Goal: Task Accomplishment & Management: Complete application form

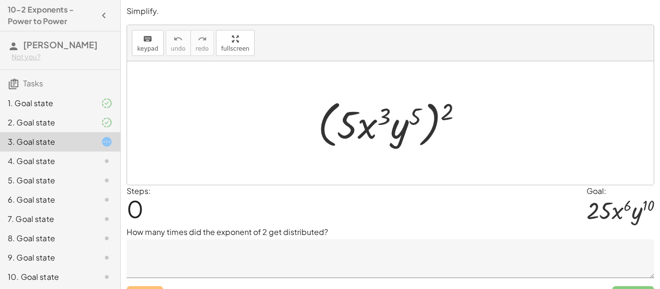
click at [239, 121] on div at bounding box center [390, 123] width 527 height 124
drag, startPoint x: 451, startPoint y: 106, endPoint x: 424, endPoint y: 108, distance: 26.7
click at [424, 108] on div at bounding box center [394, 124] width 162 height 56
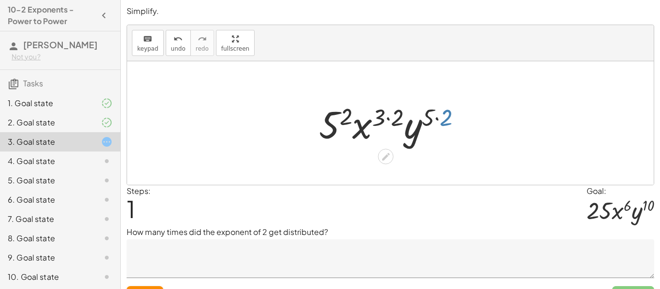
click at [448, 112] on div at bounding box center [394, 124] width 160 height 50
click at [227, 278] on textarea at bounding box center [391, 259] width 528 height 39
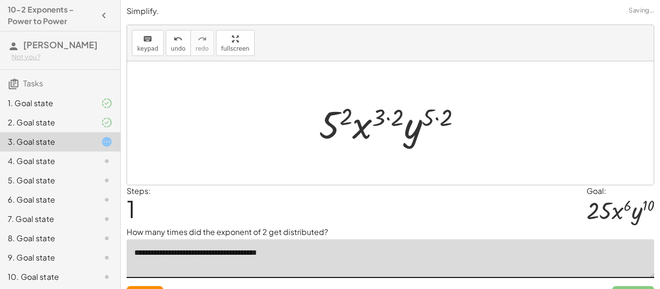
type textarea "**********"
drag, startPoint x: 448, startPoint y: 115, endPoint x: 428, endPoint y: 114, distance: 19.3
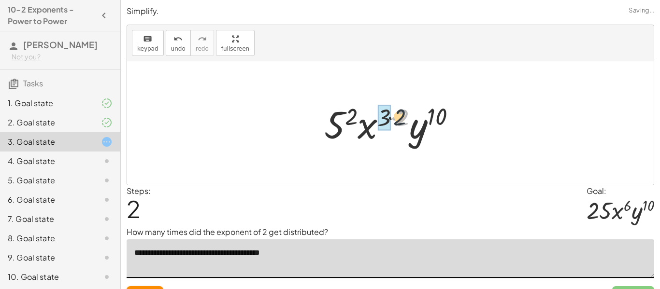
drag, startPoint x: 404, startPoint y: 116, endPoint x: 382, endPoint y: 116, distance: 21.7
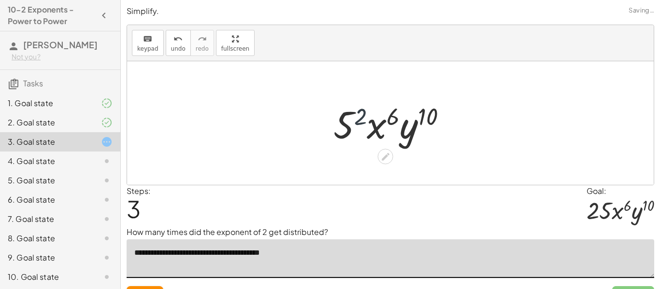
drag, startPoint x: 365, startPoint y: 117, endPoint x: 357, endPoint y: 117, distance: 8.7
click at [357, 117] on div at bounding box center [394, 124] width 130 height 50
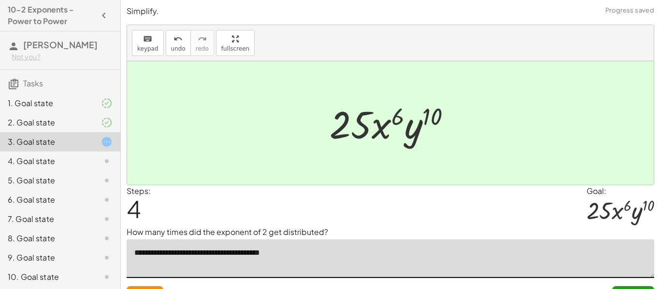
scroll to position [20, 0]
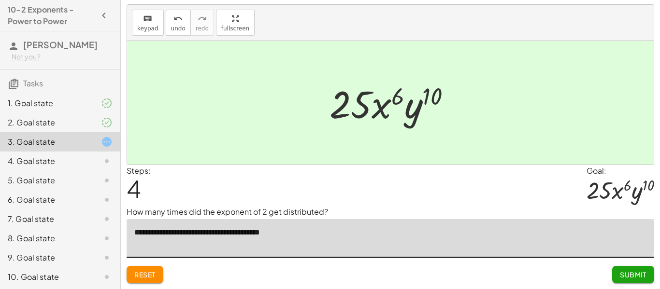
click at [650, 272] on button "Submit" at bounding box center [633, 274] width 42 height 17
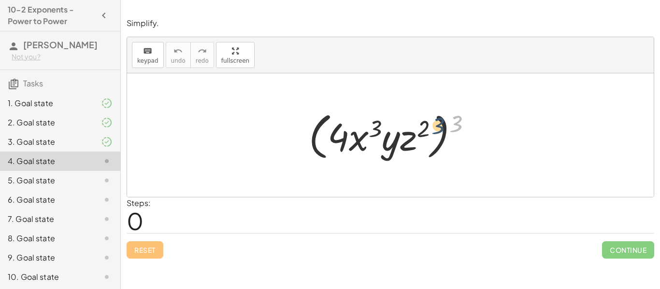
drag, startPoint x: 458, startPoint y: 119, endPoint x: 421, endPoint y: 125, distance: 37.1
click at [421, 125] on div at bounding box center [394, 136] width 180 height 56
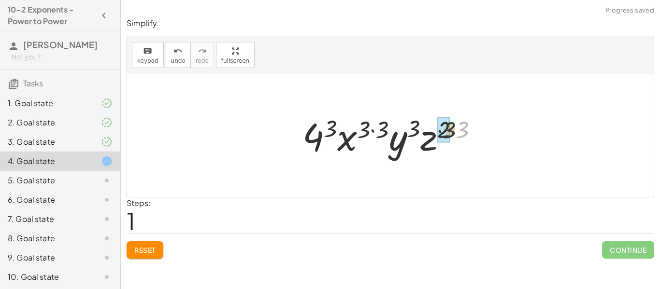
drag, startPoint x: 464, startPoint y: 131, endPoint x: 446, endPoint y: 131, distance: 17.9
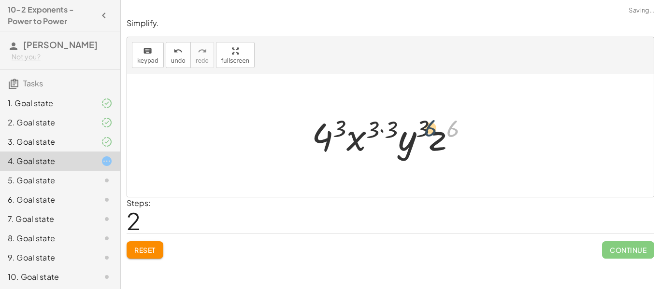
drag, startPoint x: 450, startPoint y: 130, endPoint x: 420, endPoint y: 130, distance: 30.5
click at [420, 130] on div at bounding box center [394, 136] width 174 height 50
drag, startPoint x: 391, startPoint y: 126, endPoint x: 365, endPoint y: 120, distance: 27.3
click at [365, 120] on div at bounding box center [394, 136] width 174 height 50
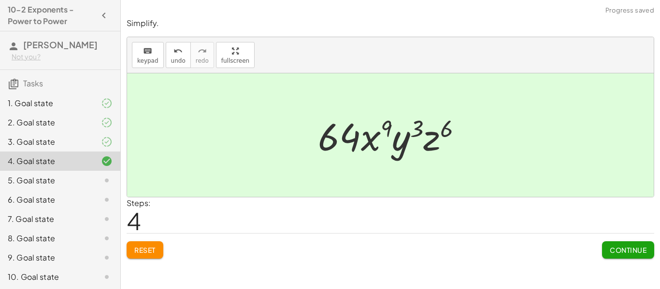
click at [629, 253] on span "Continue" at bounding box center [628, 250] width 37 height 9
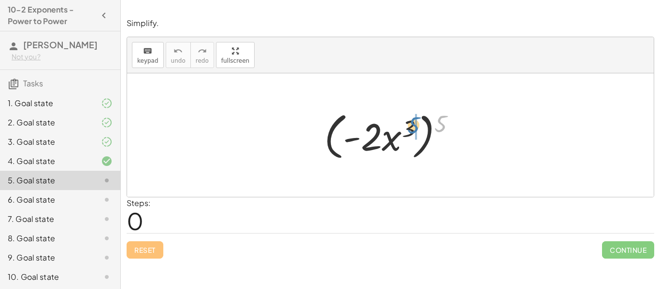
drag, startPoint x: 445, startPoint y: 116, endPoint x: 413, endPoint y: 117, distance: 32.4
click at [413, 117] on div at bounding box center [393, 136] width 149 height 56
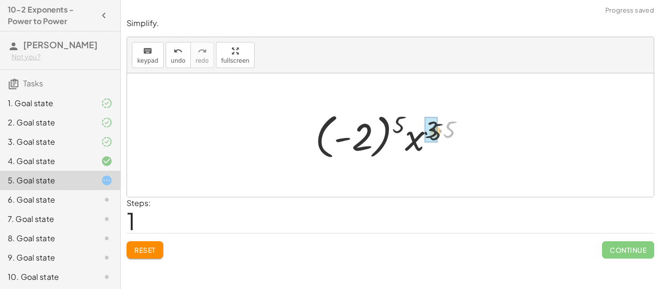
drag, startPoint x: 452, startPoint y: 124, endPoint x: 431, endPoint y: 127, distance: 21.5
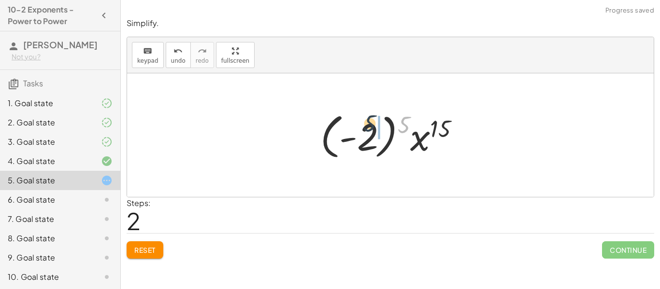
drag, startPoint x: 406, startPoint y: 122, endPoint x: 371, endPoint y: 121, distance: 34.8
click at [371, 121] on div at bounding box center [394, 136] width 157 height 54
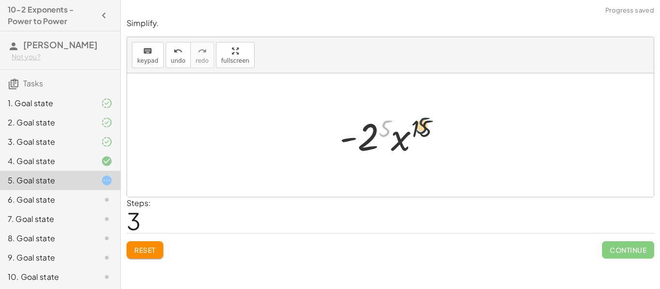
drag, startPoint x: 382, startPoint y: 133, endPoint x: 421, endPoint y: 130, distance: 39.2
click at [421, 130] on div at bounding box center [394, 136] width 118 height 50
click at [358, 135] on div at bounding box center [394, 136] width 118 height 50
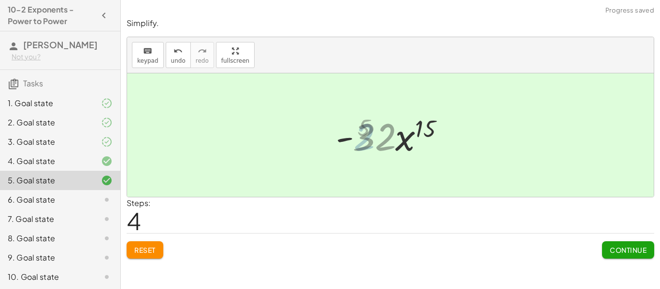
click at [358, 135] on div at bounding box center [394, 136] width 128 height 50
click at [621, 244] on button "Continue" at bounding box center [628, 250] width 52 height 17
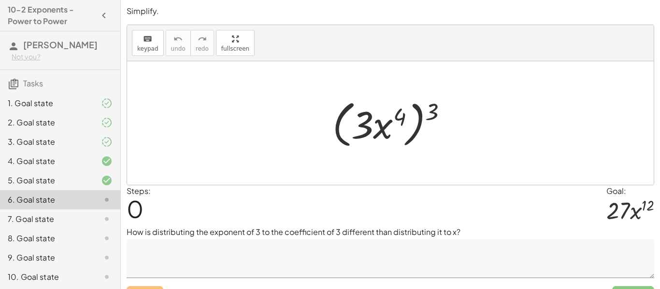
scroll to position [20, 0]
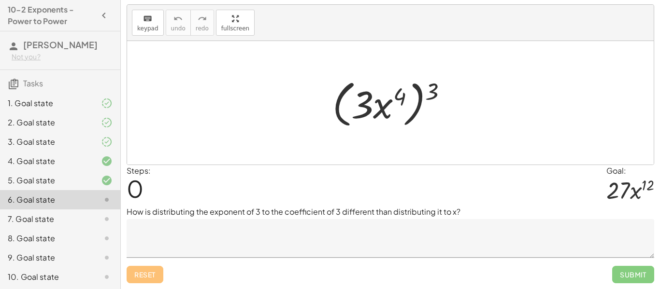
click at [463, 55] on div at bounding box center [390, 103] width 527 height 124
